Goal: Transaction & Acquisition: Purchase product/service

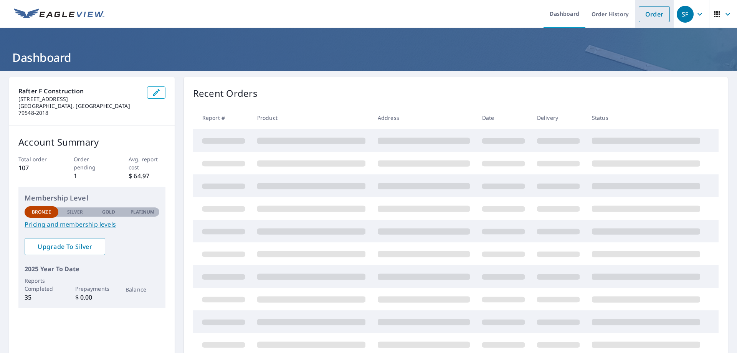
click at [646, 16] on link "Order" at bounding box center [654, 14] width 31 height 16
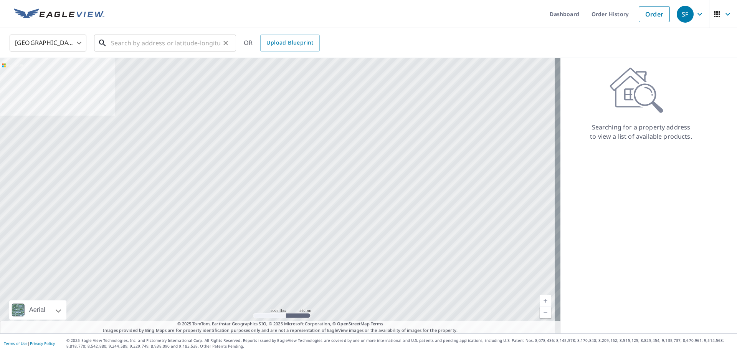
click at [149, 46] on input "text" at bounding box center [165, 42] width 109 height 21
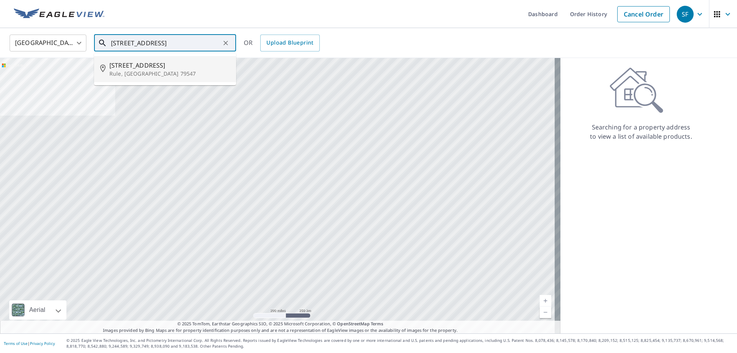
click at [164, 73] on p "Rule, [GEOGRAPHIC_DATA] 79547" at bounding box center [169, 74] width 121 height 8
type input "[STREET_ADDRESS]"
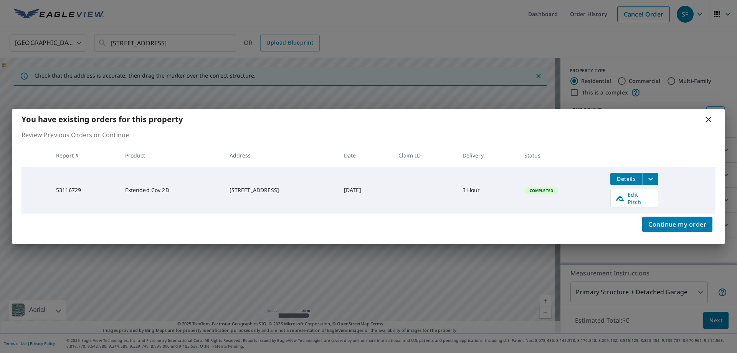
click at [708, 124] on icon at bounding box center [708, 119] width 9 height 9
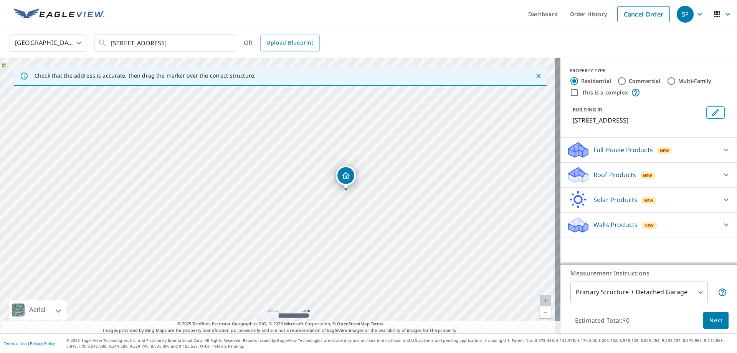
click at [347, 178] on icon "Dropped pin, building 1, Residential property, 608 Union Ave Rule, TX 79547" at bounding box center [345, 175] width 9 height 9
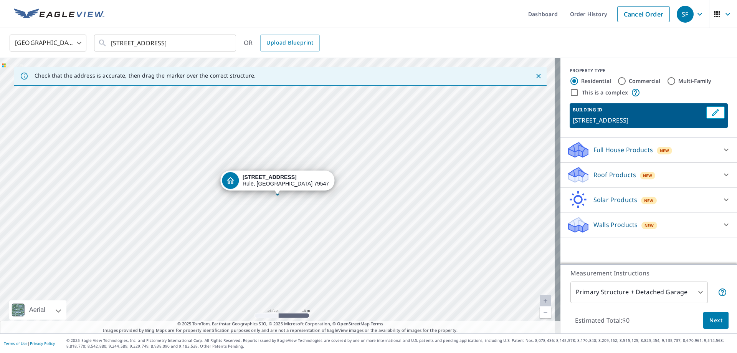
click at [677, 174] on div "Roof Products New" at bounding box center [641, 175] width 150 height 18
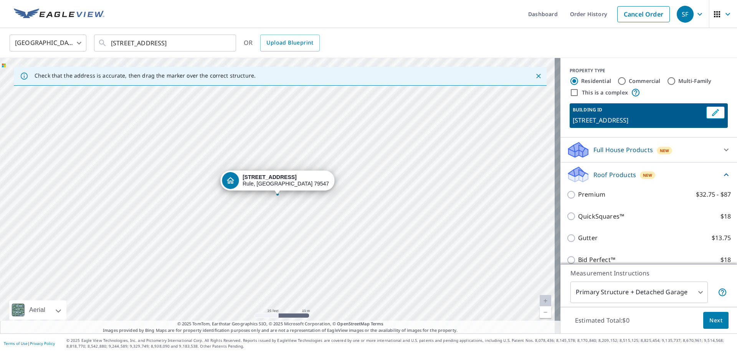
click at [598, 199] on div "Premium $32.75 - $87" at bounding box center [648, 194] width 164 height 22
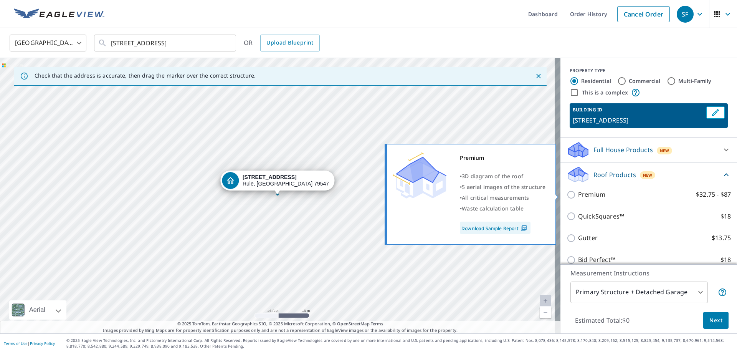
click at [566, 192] on input "Premium $32.75 - $87" at bounding box center [572, 194] width 12 height 9
checkbox input "true"
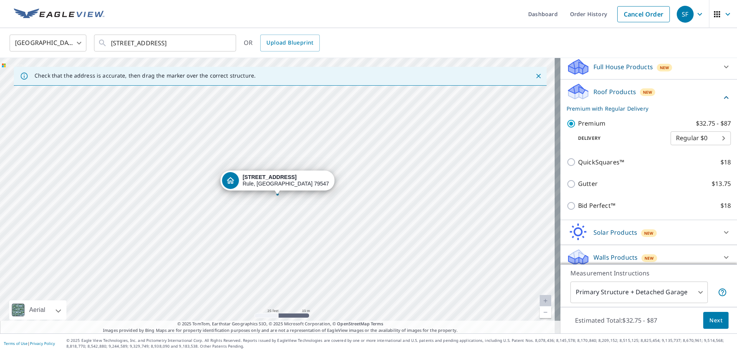
scroll to position [89, 0]
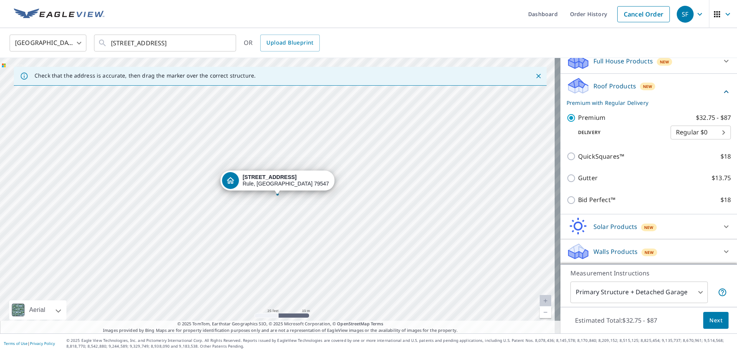
click at [663, 292] on body "SF SF Dashboard Order History Cancel Order SF [GEOGRAPHIC_DATA] [GEOGRAPHIC_DAT…" at bounding box center [368, 176] width 737 height 353
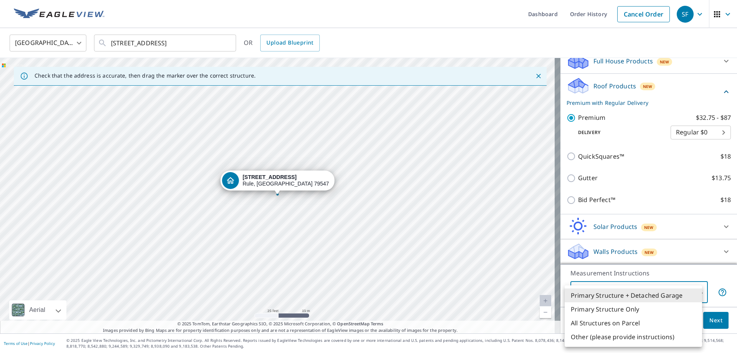
click at [653, 306] on li "Primary Structure Only" at bounding box center [633, 309] width 137 height 14
type input "2"
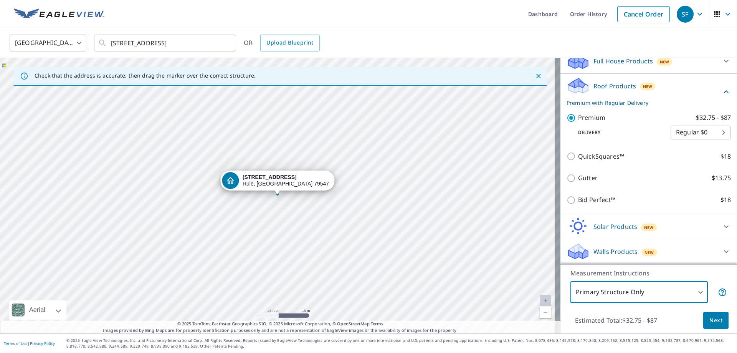
click at [710, 324] on span "Next" at bounding box center [715, 320] width 13 height 10
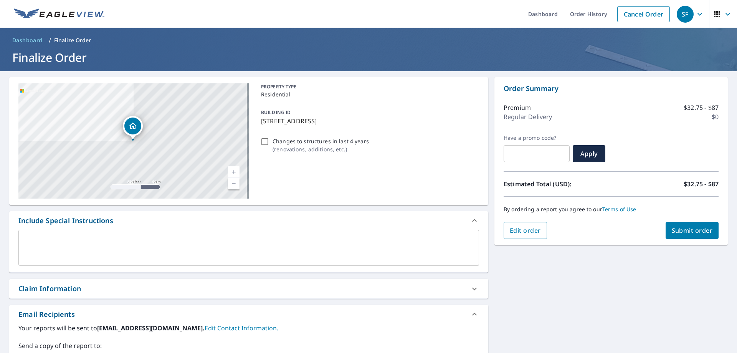
click at [700, 231] on span "Submit order" at bounding box center [692, 230] width 41 height 8
